Goal: Task Accomplishment & Management: Manage account settings

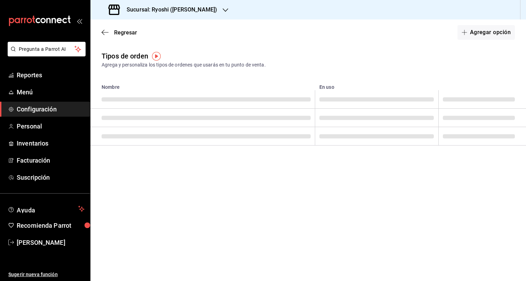
click at [199, 10] on div "Sucursal: Ryoshi ([PERSON_NAME])" at bounding box center [163, 9] width 135 height 19
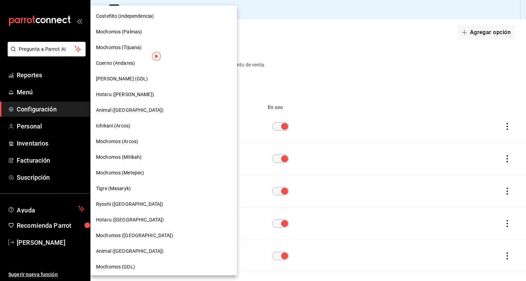
click at [140, 108] on div "Animal ([GEOGRAPHIC_DATA])" at bounding box center [163, 109] width 135 height 7
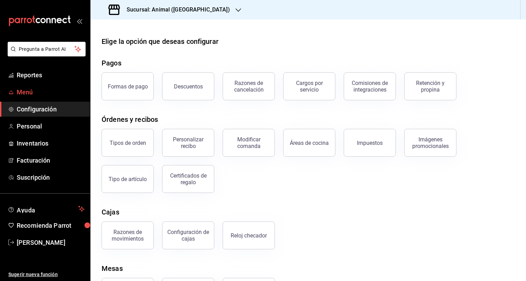
click at [29, 97] on link "Menú" at bounding box center [45, 92] width 90 height 15
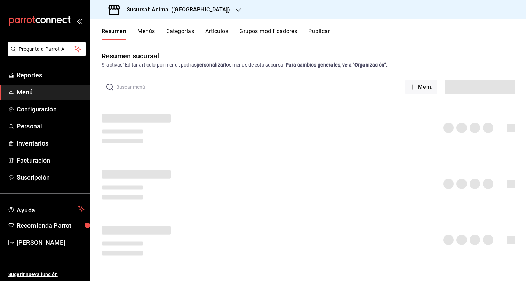
click at [220, 31] on button "Artículos" at bounding box center [216, 34] width 23 height 12
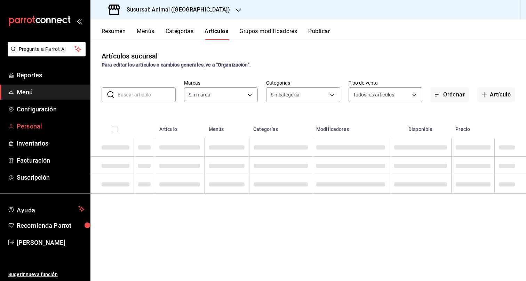
click at [40, 132] on link "Personal" at bounding box center [45, 126] width 90 height 15
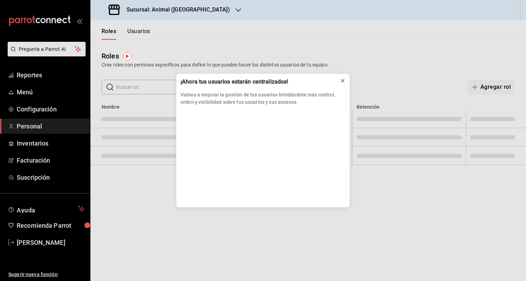
click at [342, 80] on icon at bounding box center [343, 81] width 6 height 6
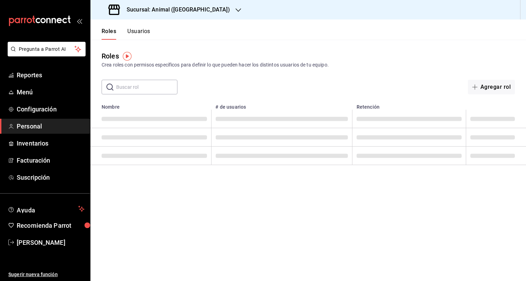
click at [140, 32] on button "Usuarios" at bounding box center [138, 34] width 23 height 12
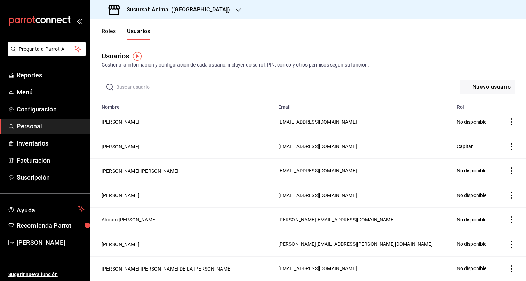
click at [148, 87] on input "text" at bounding box center [146, 87] width 61 height 14
type input "arenas"
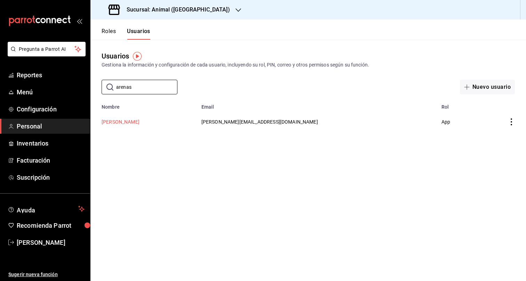
click at [113, 121] on button "[PERSON_NAME]" at bounding box center [121, 121] width 38 height 7
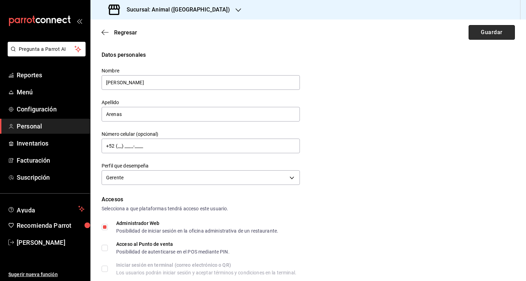
click at [478, 31] on button "Guardar" at bounding box center [492, 32] width 46 height 15
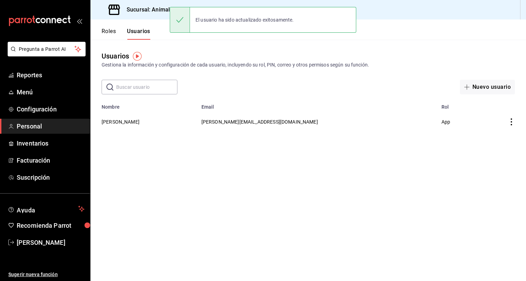
click at [157, 7] on h3 "Sucursal: Animal ([GEOGRAPHIC_DATA])" at bounding box center [175, 10] width 109 height 8
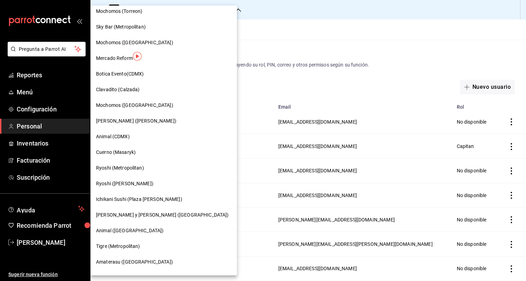
scroll to position [350, 0]
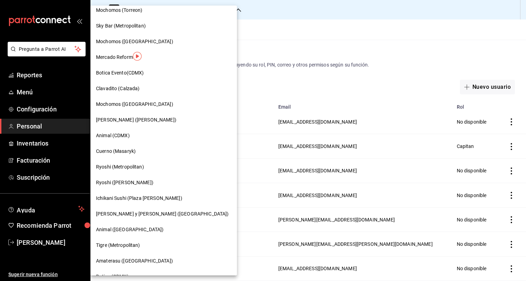
click at [127, 139] on div "Animal (CDMX)" at bounding box center [163, 136] width 146 height 16
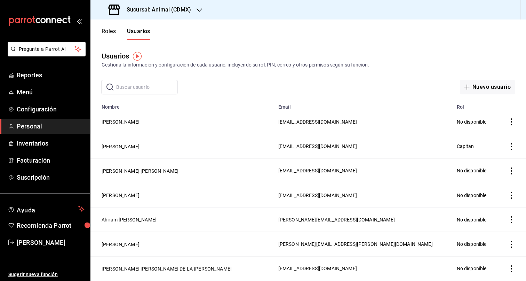
click at [140, 80] on input "text" at bounding box center [146, 87] width 61 height 14
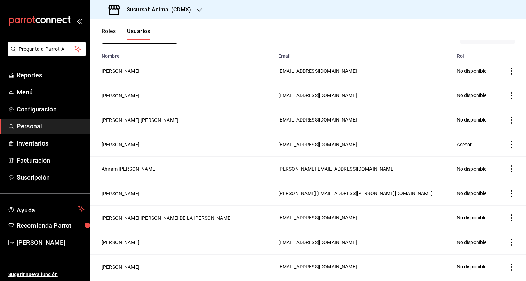
scroll to position [0, 0]
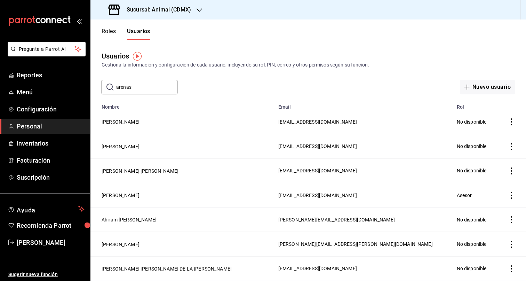
click at [221, 31] on header "Roles Usuarios" at bounding box center [308, 29] width 436 height 20
click at [135, 94] on div "​ arenas ​" at bounding box center [140, 87] width 76 height 15
click at [135, 94] on input "arenas" at bounding box center [146, 87] width 61 height 14
click at [141, 89] on input "arenas" at bounding box center [146, 87] width 61 height 14
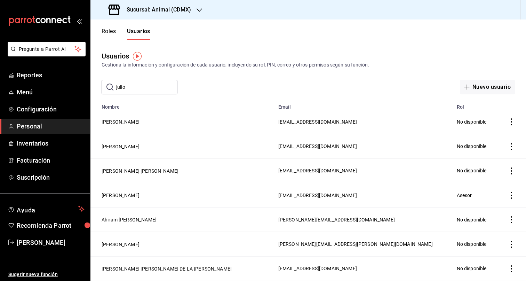
type input "julio"
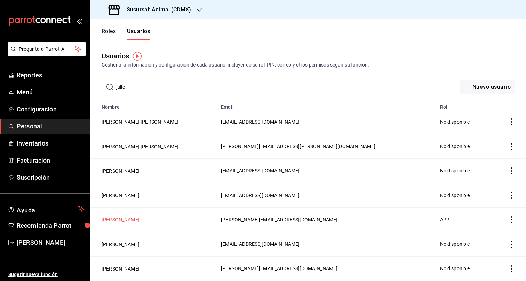
click at [117, 220] on button "[PERSON_NAME]" at bounding box center [121, 219] width 38 height 7
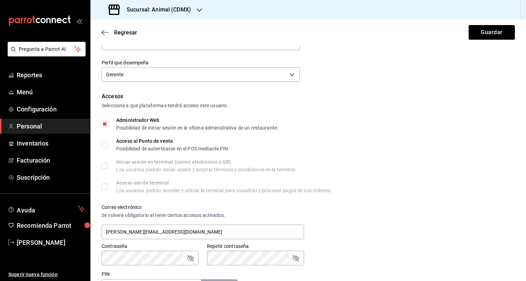
scroll to position [277, 0]
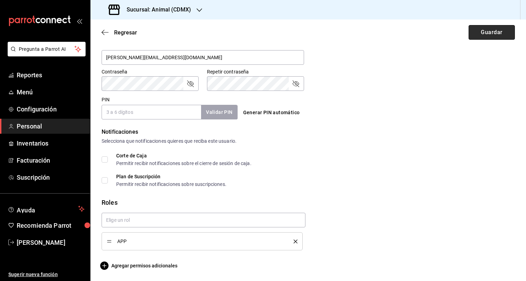
click at [491, 27] on button "Guardar" at bounding box center [492, 32] width 46 height 15
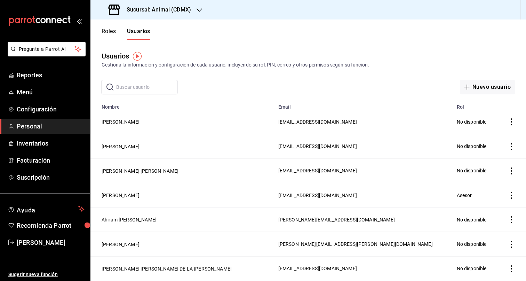
click at [192, 15] on div "Sucursal: Animal (CDMX)" at bounding box center [150, 9] width 109 height 19
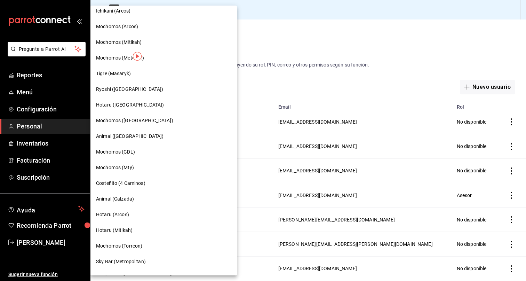
scroll to position [95, 0]
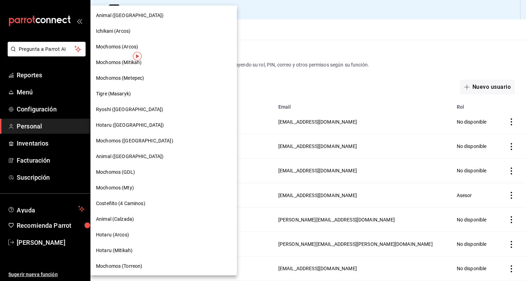
click at [119, 106] on span "Ryoshi ([GEOGRAPHIC_DATA])" at bounding box center [129, 109] width 67 height 7
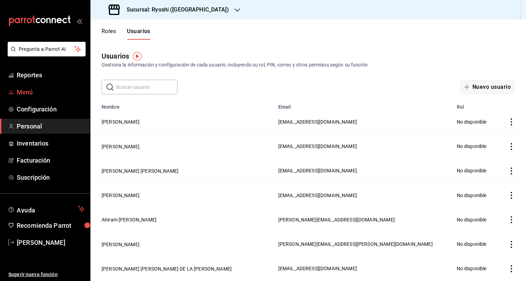
click at [54, 88] on span "Menú" at bounding box center [51, 91] width 68 height 9
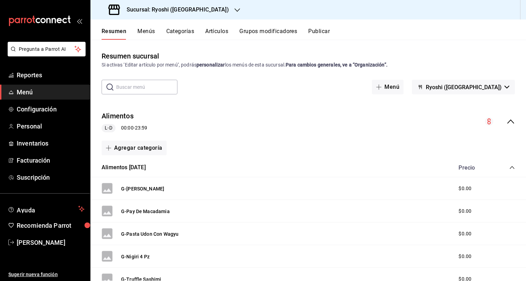
click at [516, 168] on div "Alimentos [DATE] Precio" at bounding box center [308, 167] width 436 height 19
click at [510, 168] on icon "collapse-category-row" at bounding box center [512, 168] width 6 height 6
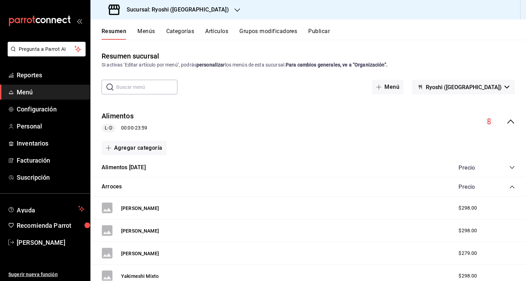
click at [507, 124] on icon "collapse-menu-row" at bounding box center [511, 121] width 8 height 8
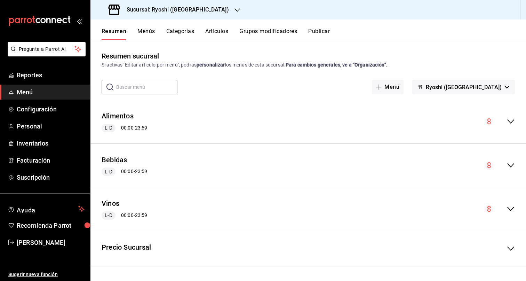
click at [150, 35] on button "Menús" at bounding box center [145, 34] width 17 height 12
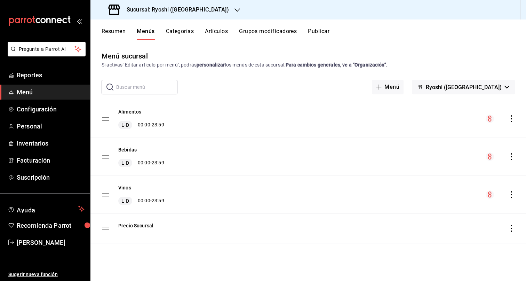
click at [187, 29] on button "Categorías" at bounding box center [180, 34] width 28 height 12
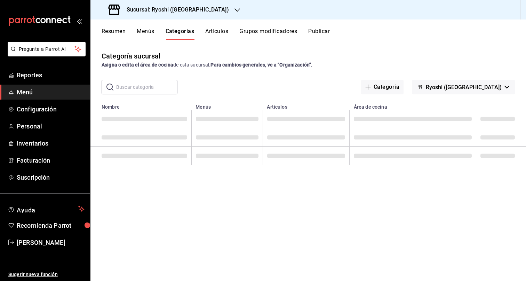
click at [488, 87] on span "Ryoshi ([GEOGRAPHIC_DATA])" at bounding box center [464, 87] width 76 height 7
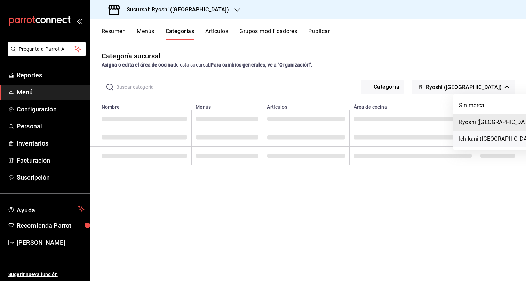
click at [482, 139] on li "Ichikani ([GEOGRAPHIC_DATA])" at bounding box center [497, 138] width 89 height 17
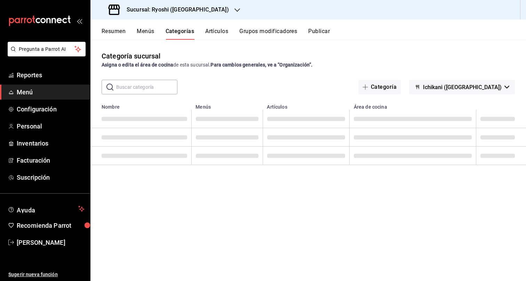
click at [398, 43] on div "Categoría sucursal Asigna o edita el área de cocina de esta sucursal. Para camb…" at bounding box center [308, 160] width 436 height 241
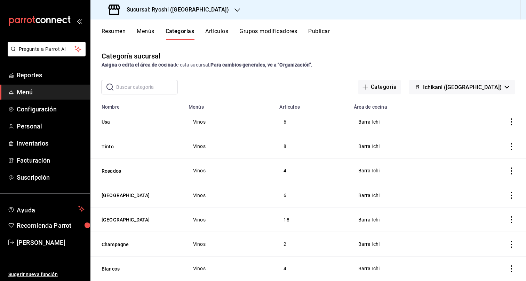
click at [452, 47] on div "Categoría sucursal Asigna o edita el área de cocina de esta sucursal. Para camb…" at bounding box center [308, 160] width 436 height 241
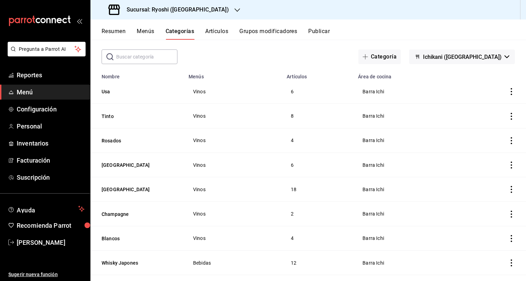
scroll to position [30, 0]
